Goal: Task Accomplishment & Management: Manage account settings

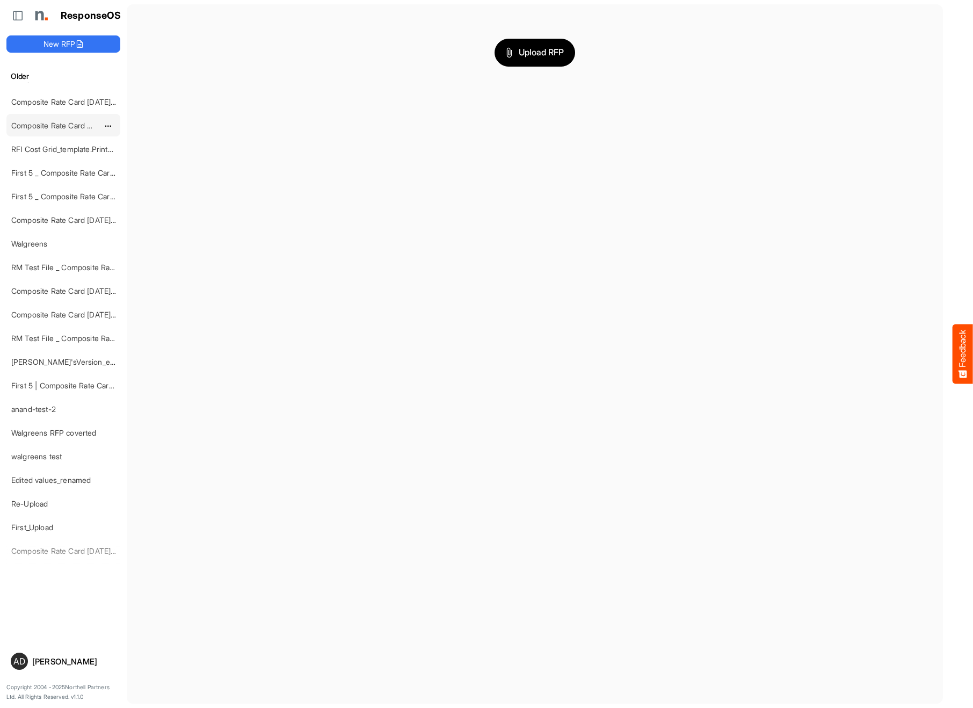
scroll to position [242, 0]
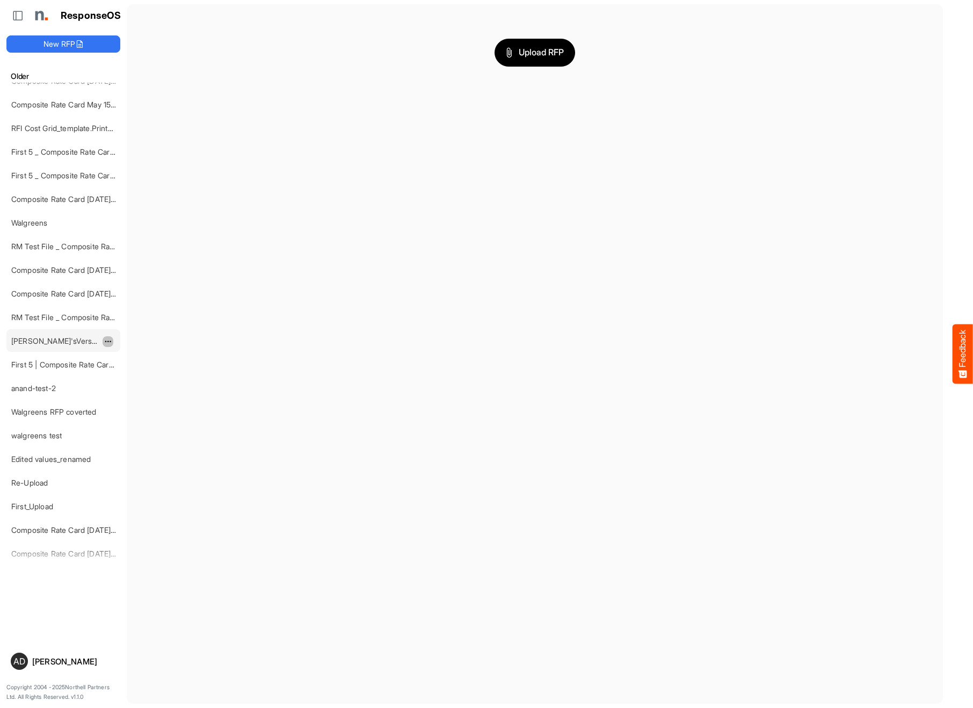
click at [106, 341] on span "dropdownbutton" at bounding box center [106, 342] width 5 height 8
click at [133, 372] on li "Delete" at bounding box center [135, 374] width 64 height 16
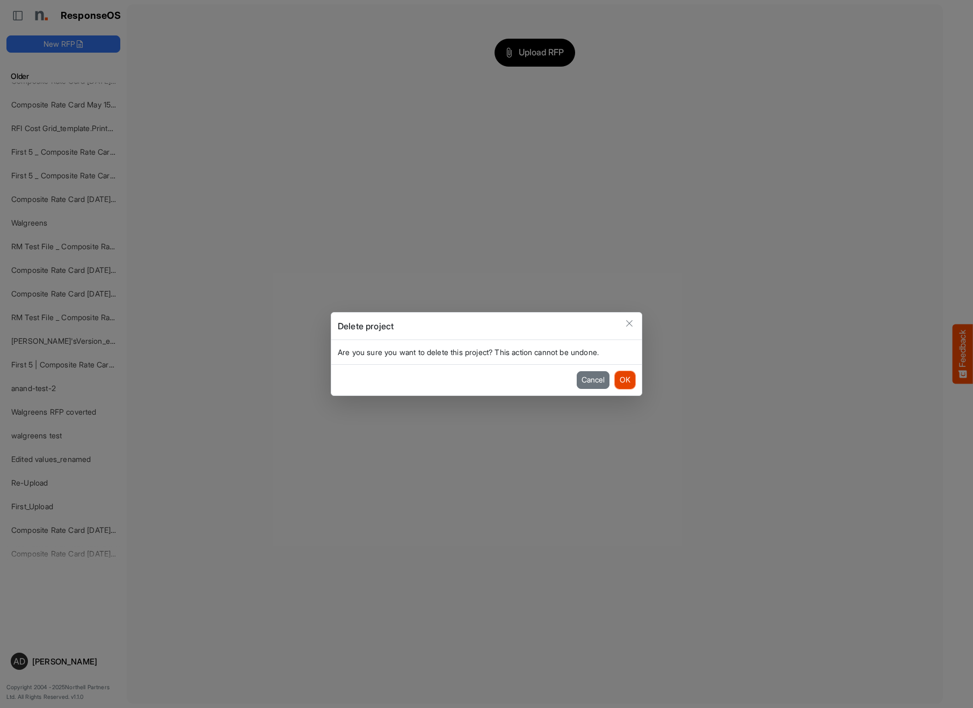
click at [629, 380] on button "OK" at bounding box center [625, 379] width 20 height 17
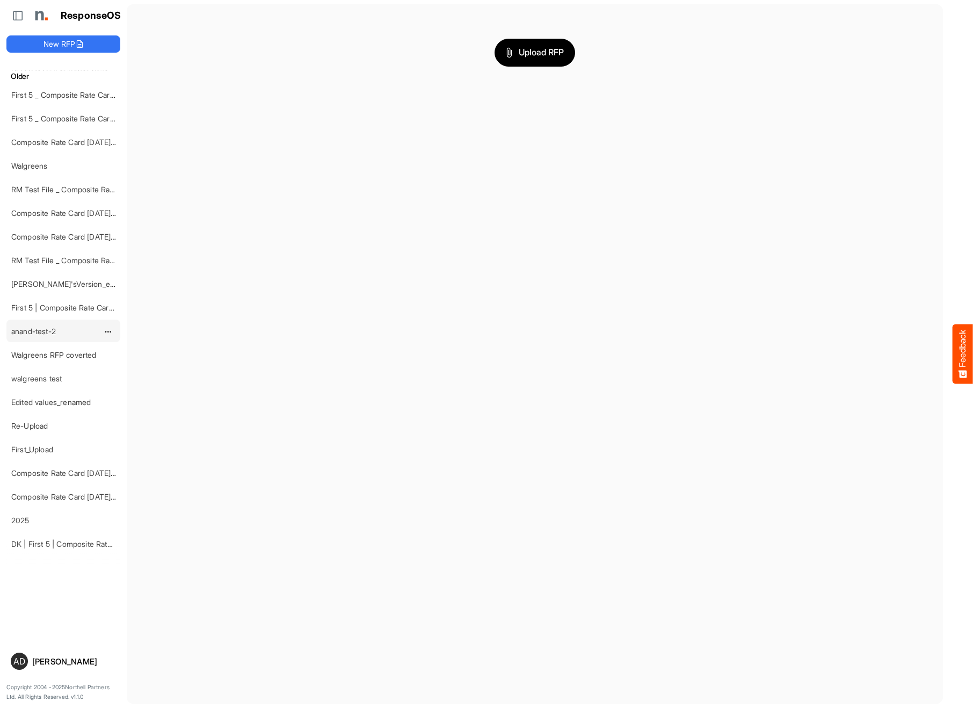
scroll to position [294, 0]
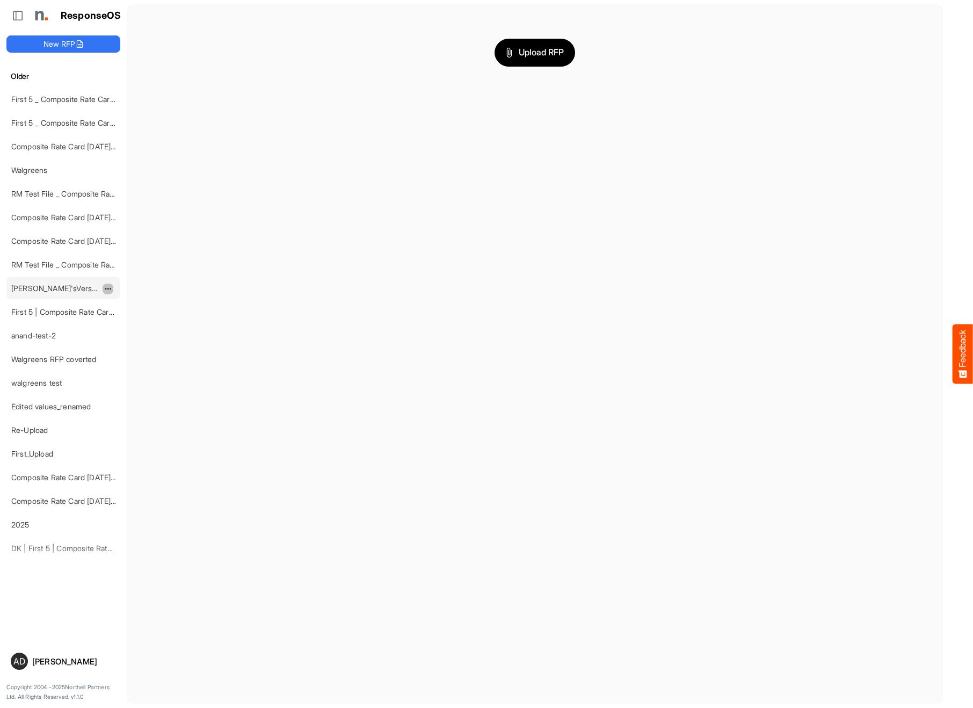
click at [105, 286] on span "dropdownbutton" at bounding box center [106, 289] width 5 height 8
click at [115, 300] on span at bounding box center [114, 305] width 10 height 16
click at [75, 285] on input "**********" at bounding box center [63, 288] width 105 height 12
click at [171, 281] on main "Upload RFP" at bounding box center [535, 353] width 816 height 699
click at [67, 289] on link "Rachel'sVersion_e2e-test-file_20250604_111803" at bounding box center [111, 288] width 201 height 9
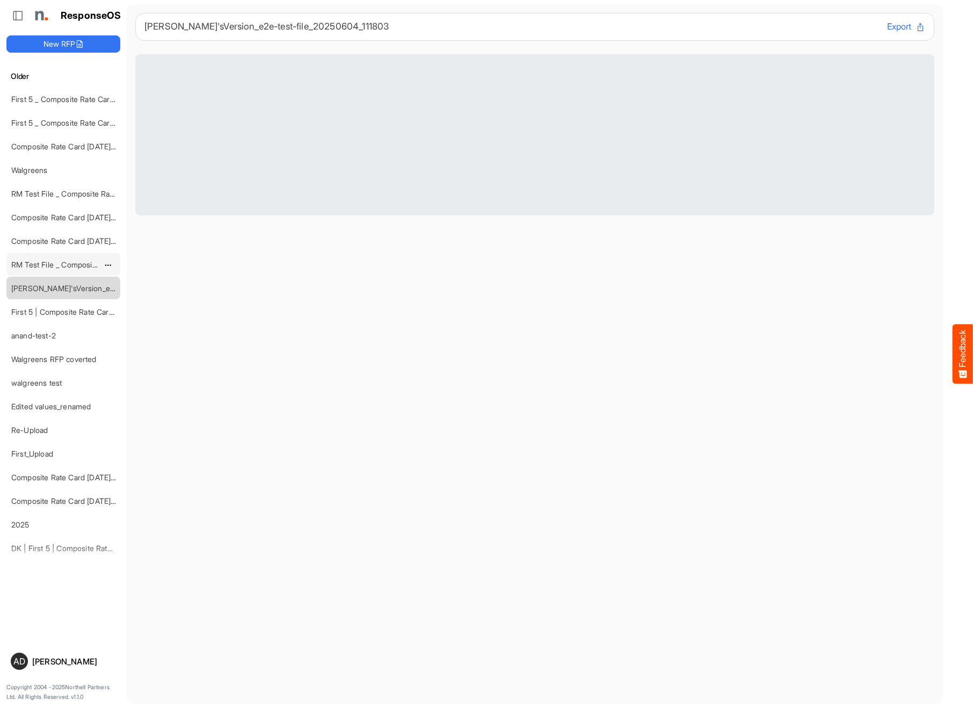
click at [97, 258] on div "RM Test File _ Composite Rate Card May 15-test-edited" at bounding box center [55, 263] width 96 height 21
click at [88, 263] on link "RM Test File _ Composite Rate Card May 15-test-edited" at bounding box center [106, 264] width 191 height 9
